Goal: Task Accomplishment & Management: Complete application form

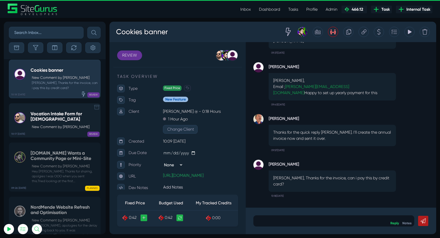
click at [48, 122] on h5 "Vocation Intake Form for Carmelites" at bounding box center [64, 116] width 67 height 11
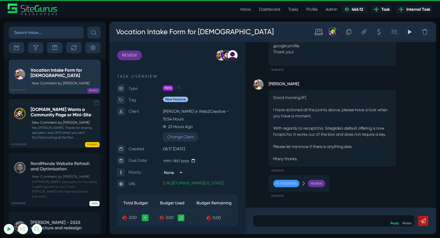
click at [47, 135] on small "Hey Michael, Thanks for sharing, apolgies I was OOO when you sent this.Tried lo…" at bounding box center [64, 132] width 67 height 15
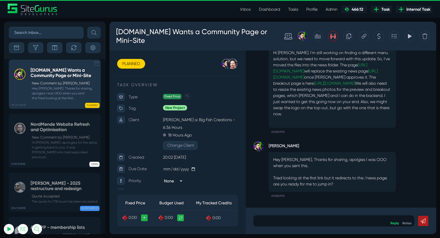
click at [47, 132] on h5 "NordMende Website Refresh and Optimisation" at bounding box center [64, 126] width 67 height 11
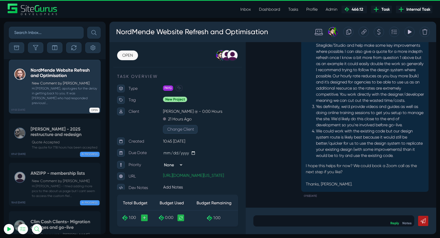
click at [47, 135] on h5 "Murray McIntosh - 2025 restructure and redesign" at bounding box center [64, 131] width 67 height 11
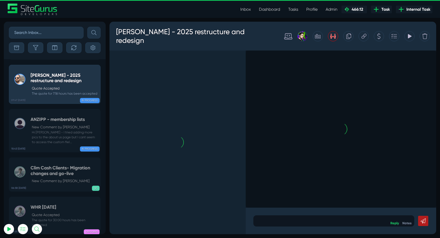
click at [47, 135] on small "Hi Josh - I tried adding more pics to the about us page but I cant seem to acce…" at bounding box center [64, 137] width 67 height 15
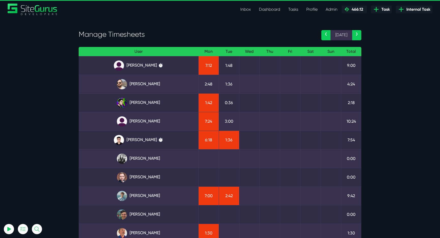
type input "luke@sitegurus.io"
click at [248, 13] on link "Inbox" at bounding box center [245, 9] width 19 height 10
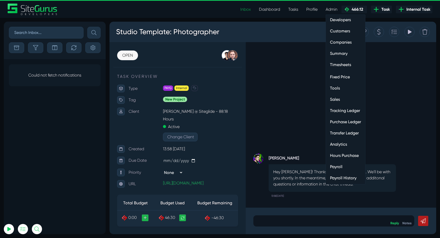
click at [348, 156] on link "Hours Purchase" at bounding box center [345, 155] width 39 height 10
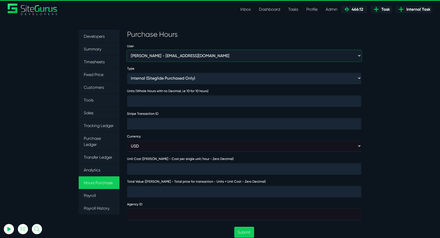
click at [176, 60] on select "[PERSON_NAME] - [EMAIL_ADDRESS][DOMAIN_NAME] [PERSON_NAME] - [EMAIL_ADDRESS][DO…" at bounding box center [244, 55] width 234 height 11
select select "368"
type input "1"
type input "4000"
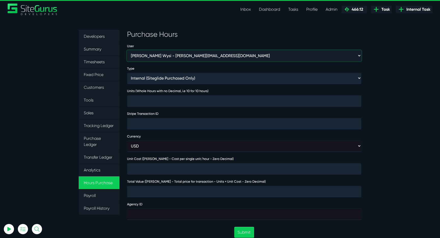
type input "474032"
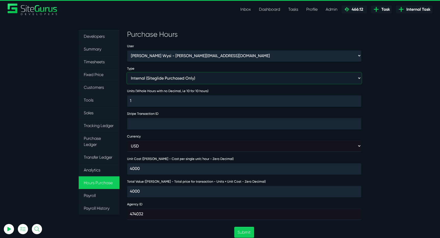
click at [183, 80] on select "Internal (Siteglide Purchased Only) Paid in Full (Ad-Hoc) Subscription (Subscri…" at bounding box center [244, 78] width 234 height 11
select select "INVOICE"
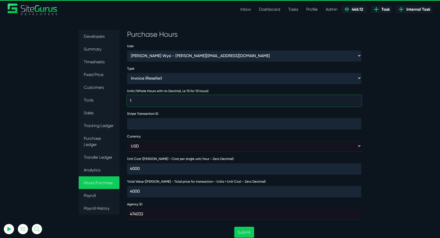
click at [163, 103] on input "1" at bounding box center [244, 100] width 234 height 11
type input "130"
type input "520000"
type input "30"
type input "120000"
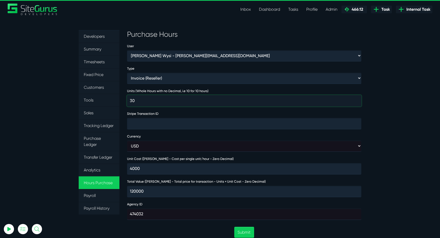
type input "30"
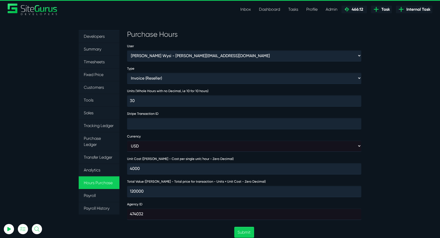
click at [162, 140] on div "Currency USD GBP AUD" at bounding box center [244, 142] width 242 height 18
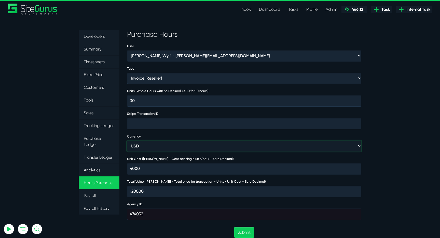
click at [161, 143] on select "USD GBP AUD" at bounding box center [244, 145] width 234 height 11
select select "gbp"
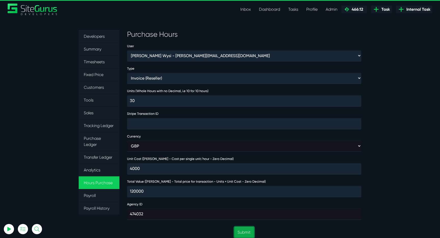
click at [244, 229] on button "Submit" at bounding box center [244, 231] width 20 height 11
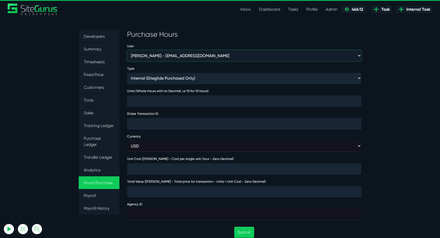
click at [177, 55] on select "Aaron Barnes - enquiries@coupletandbarnes.co.uk Aaron Ekstrand - aaronekstrand@…" at bounding box center [244, 55] width 234 height 11
select select "368"
type input "1"
type input "4000"
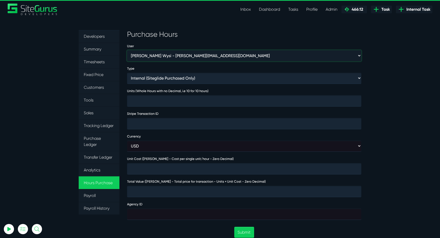
type input "474032"
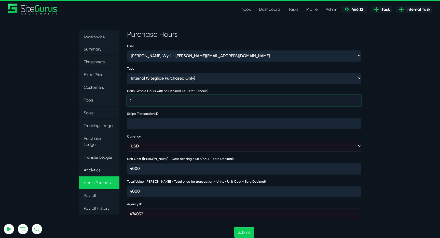
click at [185, 99] on input "1" at bounding box center [244, 100] width 234 height 11
type input "15"
type input "60000"
type input "5"
type input "20000"
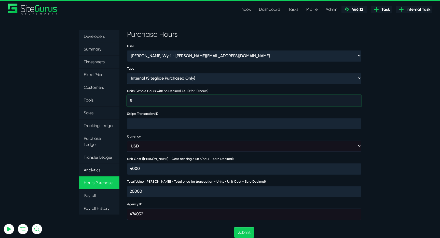
type input "5"
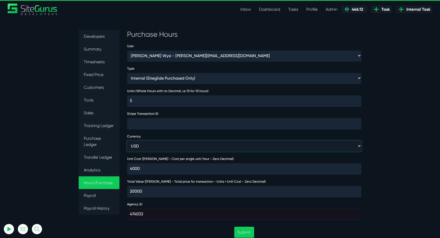
click at [190, 147] on select "USD GBP AUD" at bounding box center [244, 145] width 234 height 11
select select "gbp"
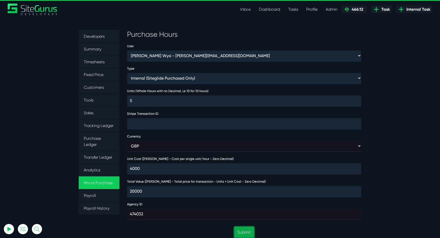
click at [244, 227] on button "Submit" at bounding box center [244, 231] width 20 height 11
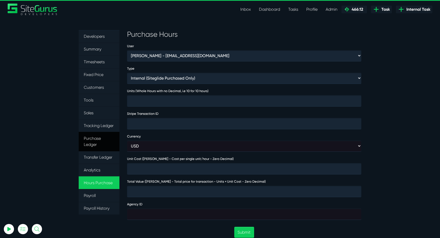
click at [94, 137] on link "Purchase Ledger" at bounding box center [99, 141] width 41 height 19
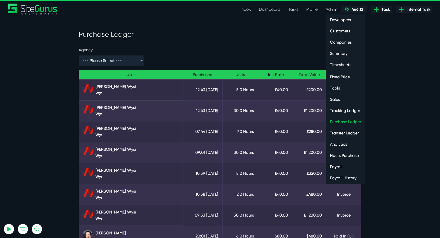
type input "[EMAIL_ADDRESS][DOMAIN_NAME]"
click at [341, 64] on link "Timesheets" at bounding box center [345, 65] width 39 height 10
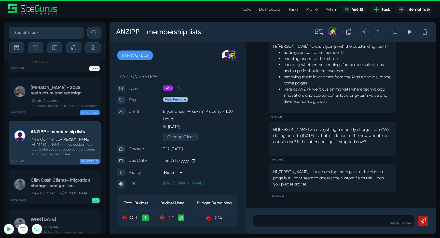
scroll to position [-20417, 0]
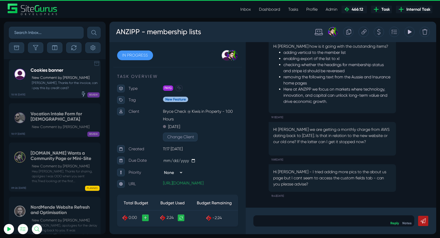
click at [53, 71] on link "10:18 12 Aug Cookies banner New Comment by Paul Garrod Robert, Thanks for the i…" at bounding box center [55, 79] width 92 height 38
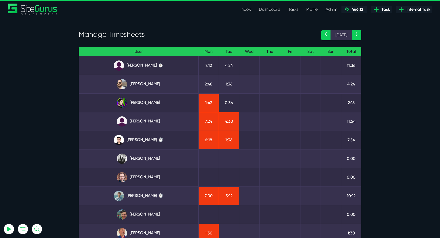
click at [144, 98] on link "Josh Carter" at bounding box center [139, 103] width 112 height 10
